Goal: Transaction & Acquisition: Purchase product/service

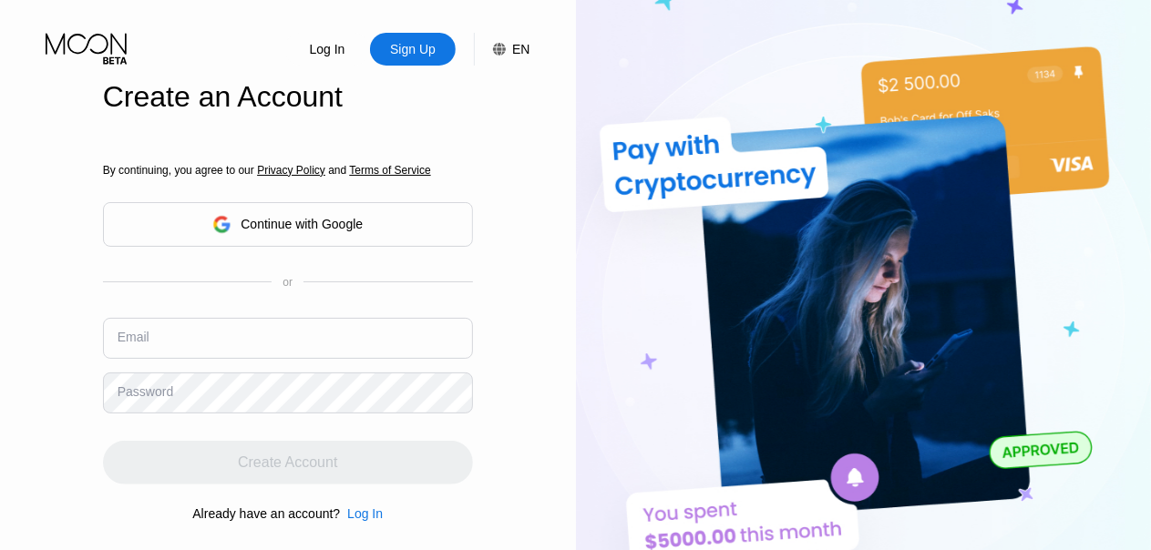
click at [282, 336] on input "text" at bounding box center [288, 338] width 370 height 41
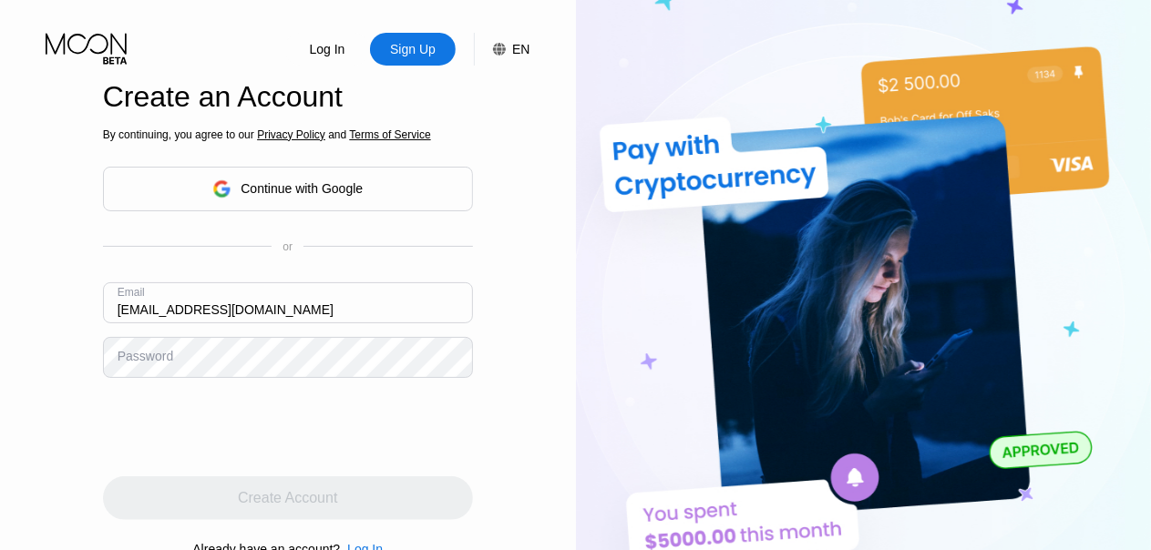
type input "[EMAIL_ADDRESS][DOMAIN_NAME]"
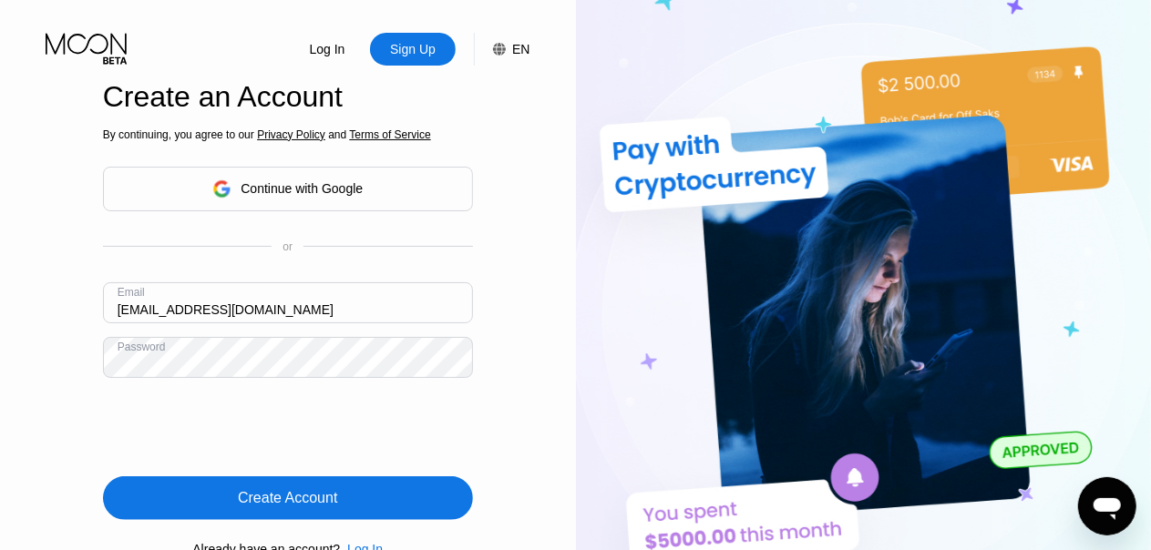
click at [278, 515] on div "Create Account" at bounding box center [288, 499] width 370 height 44
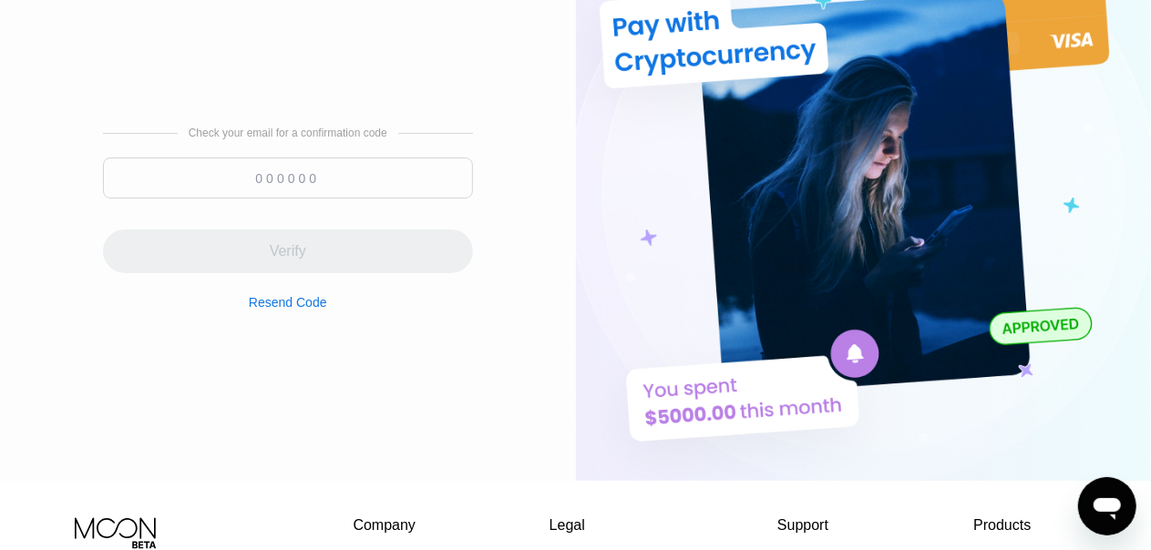
scroll to position [121, 0]
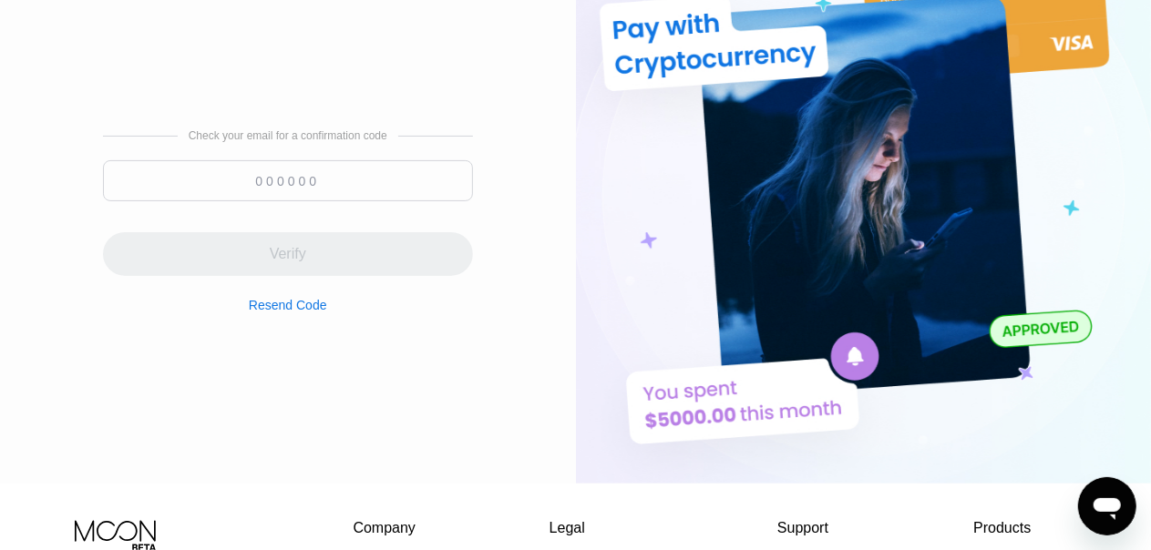
click at [242, 189] on input at bounding box center [288, 180] width 370 height 41
paste input "961925"
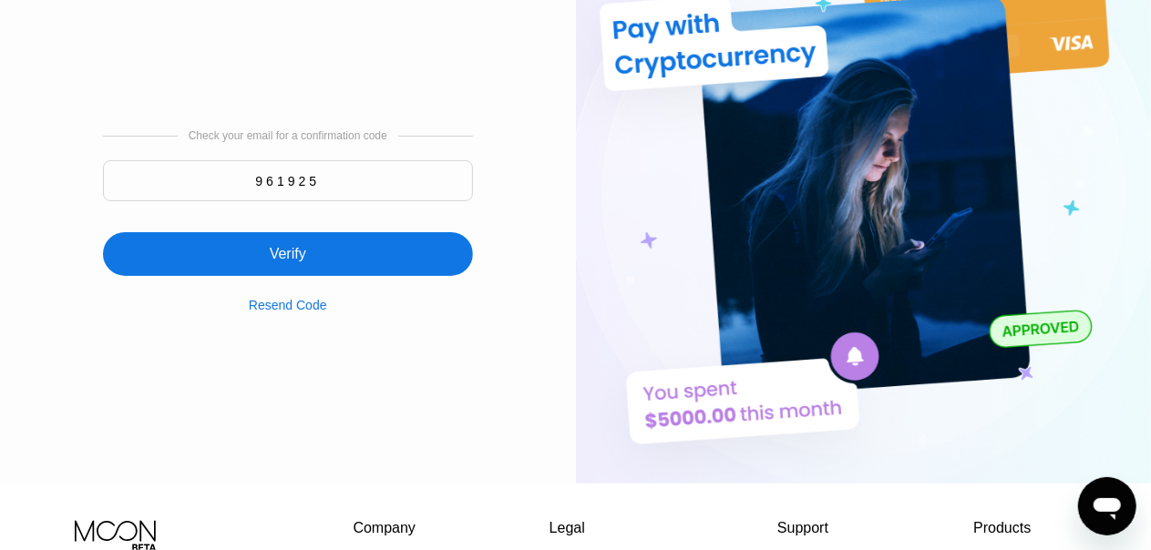
type input "961925"
click at [317, 262] on div "Verify" at bounding box center [288, 254] width 370 height 44
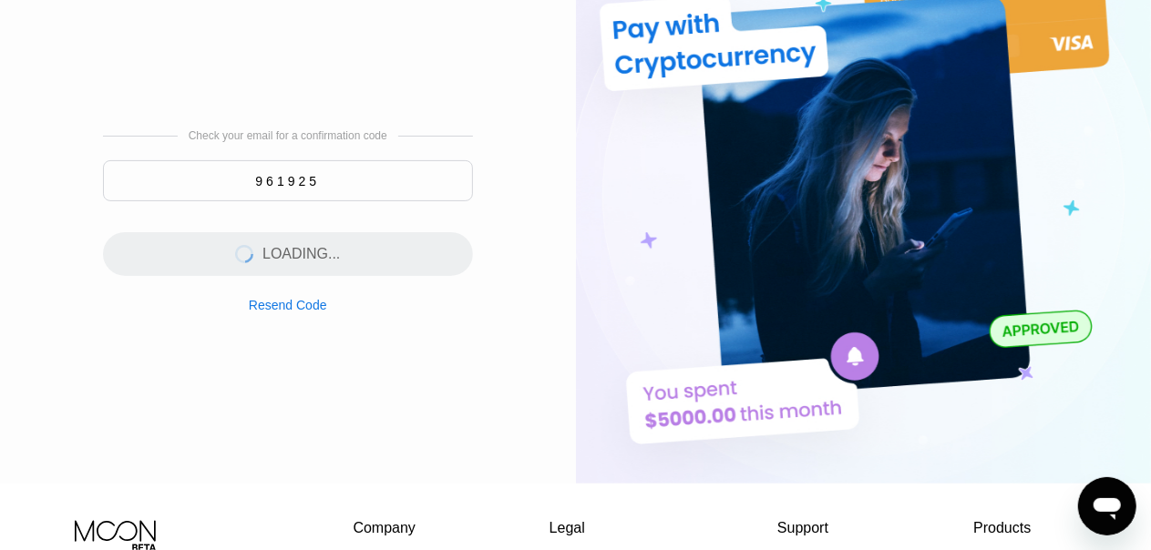
scroll to position [0, 0]
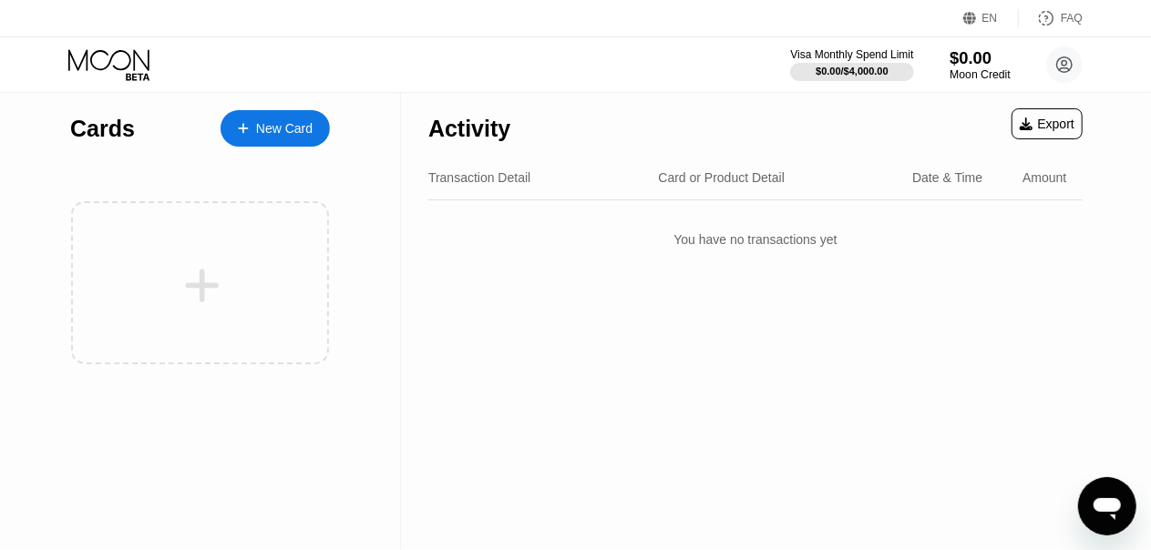
click at [980, 68] on div "Moon Credit" at bounding box center [980, 74] width 61 height 13
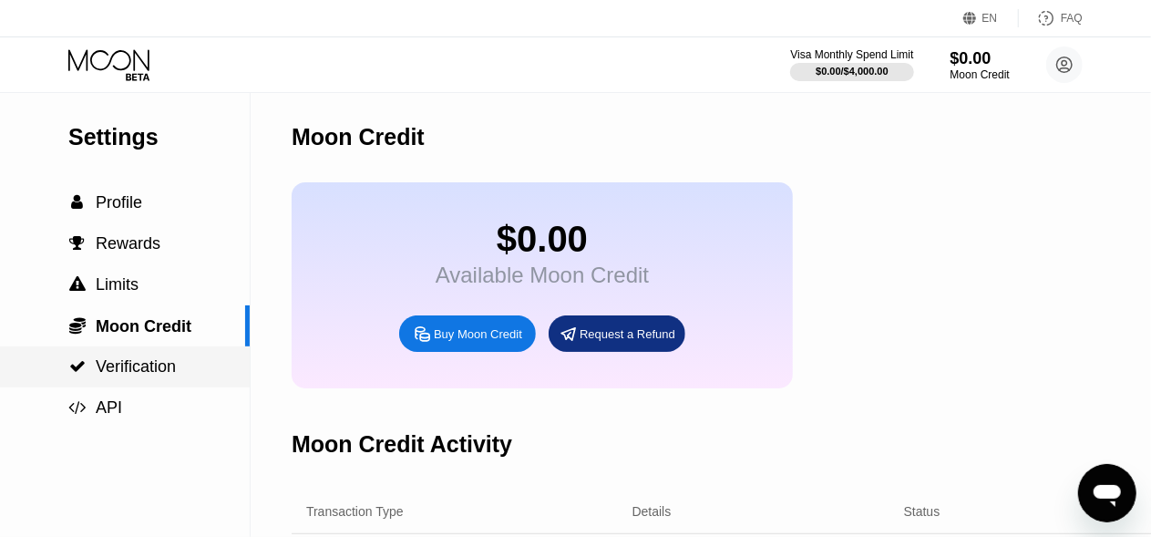
click at [185, 375] on div " Verification" at bounding box center [125, 366] width 250 height 19
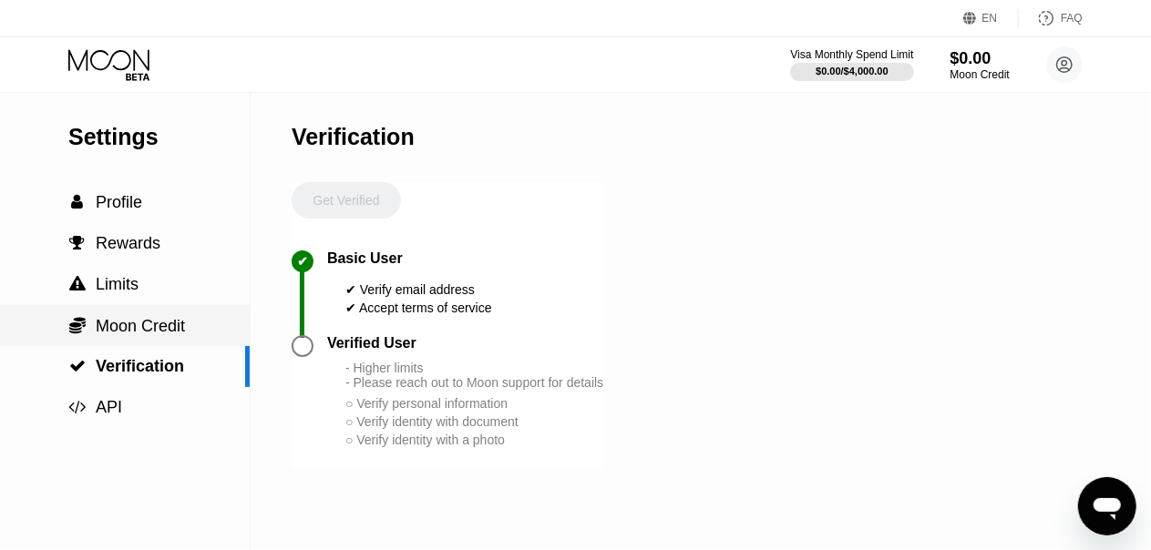
click at [148, 335] on span "Moon Credit" at bounding box center [140, 326] width 89 height 18
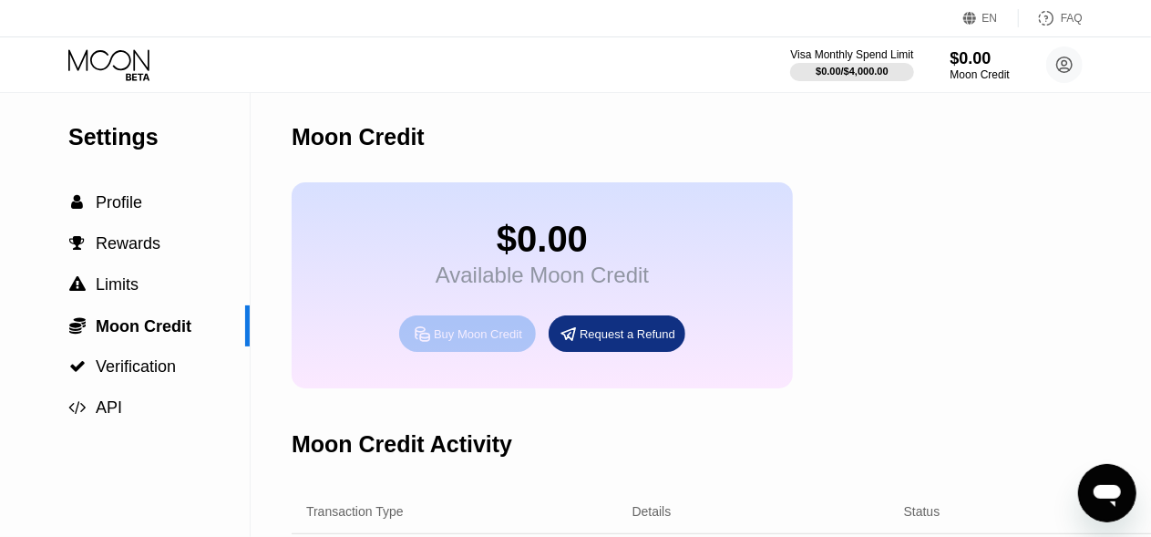
click at [448, 342] on div "Buy Moon Credit" at bounding box center [478, 333] width 88 height 15
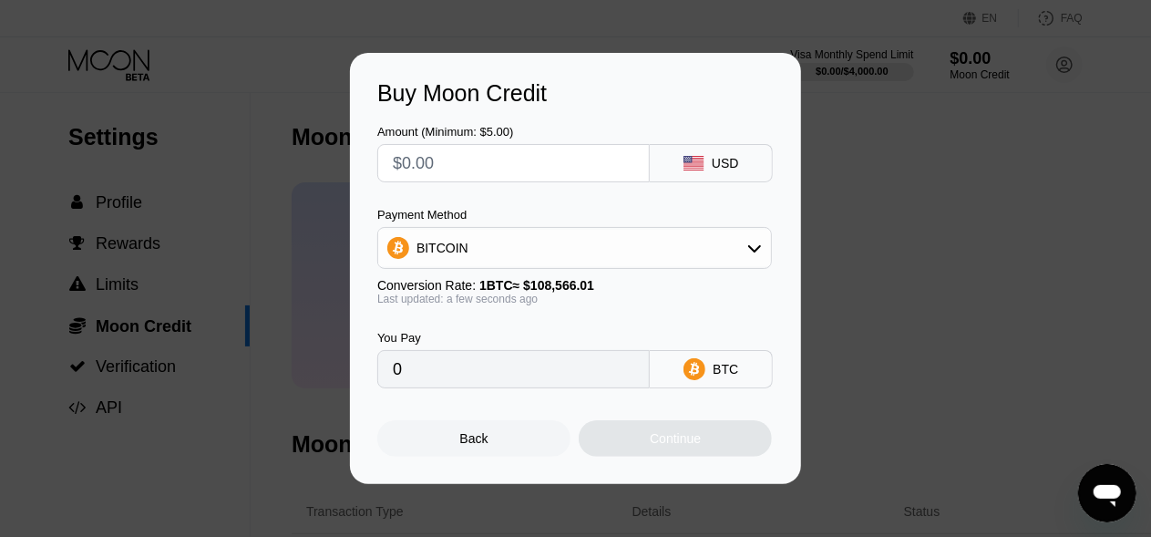
click at [744, 236] on div "BITCOIN" at bounding box center [574, 248] width 393 height 36
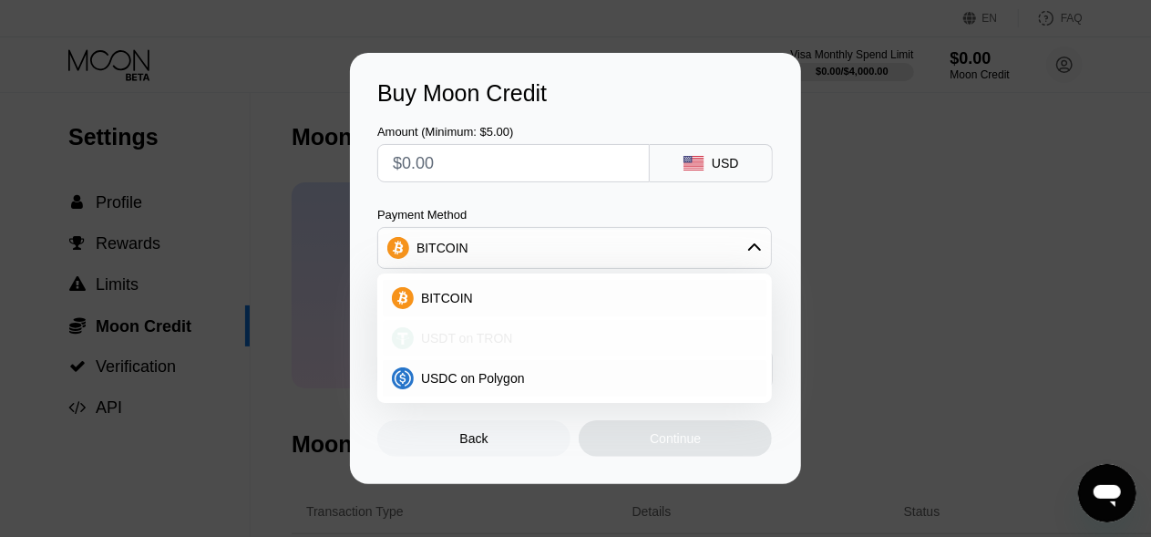
click at [480, 338] on span "USDT on TRON" at bounding box center [467, 338] width 92 height 15
type input "0.00"
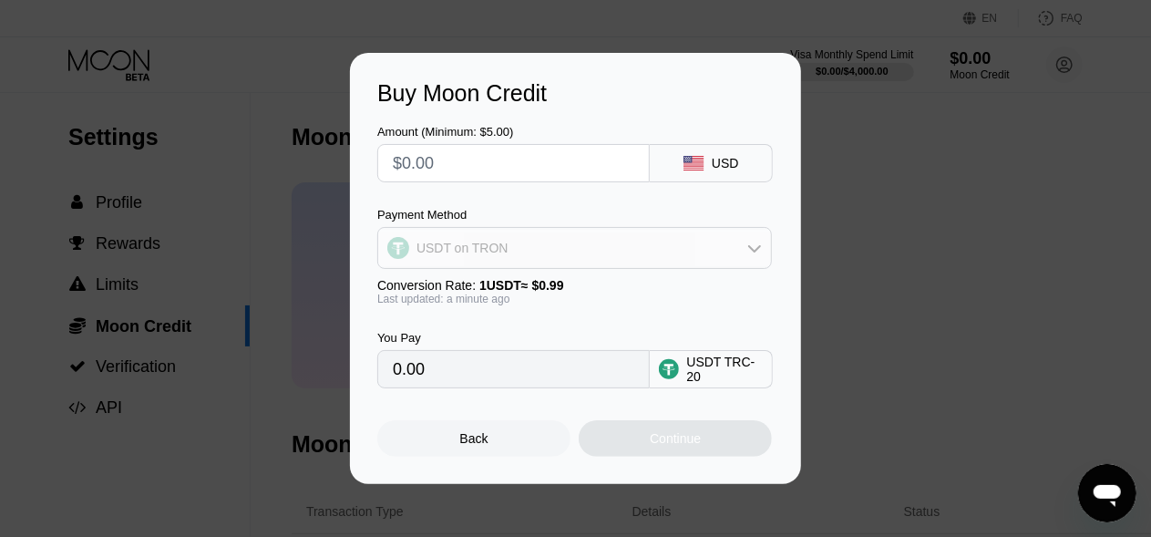
click at [743, 260] on div "USDT on TRON" at bounding box center [574, 248] width 393 height 36
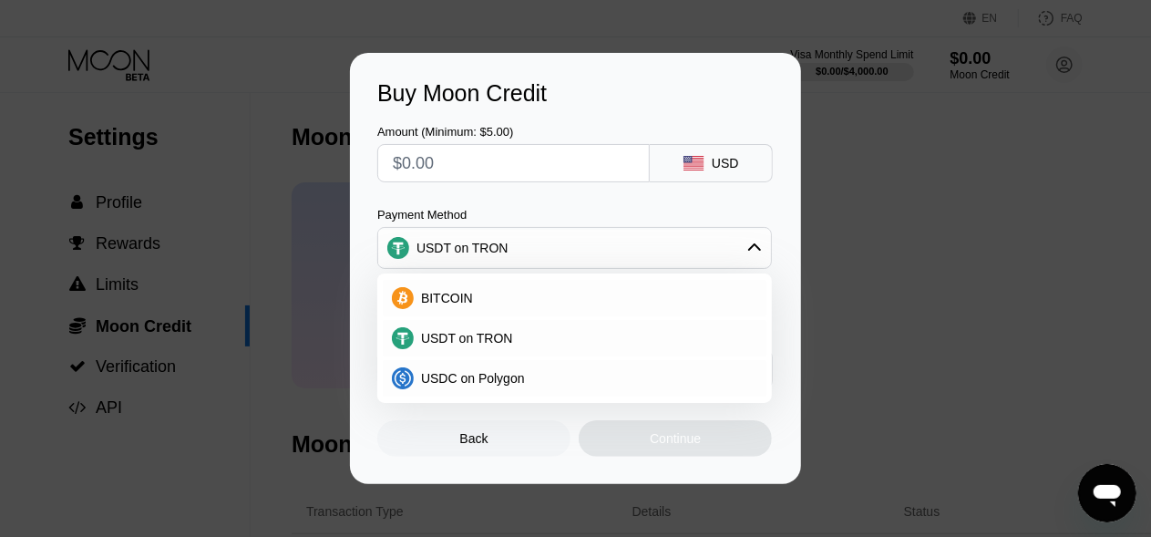
click at [745, 252] on div "USDT on TRON" at bounding box center [574, 248] width 393 height 36
